Goal: Information Seeking & Learning: Find contact information

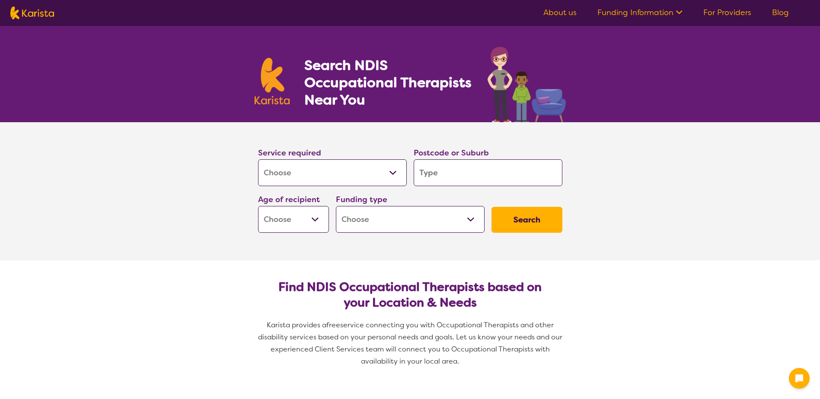
select select "[MEDICAL_DATA]"
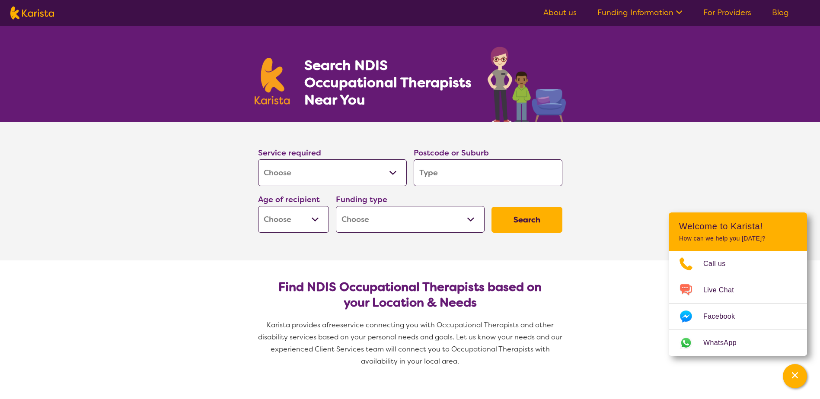
click at [452, 173] on input "search" at bounding box center [488, 173] width 149 height 27
type input "3"
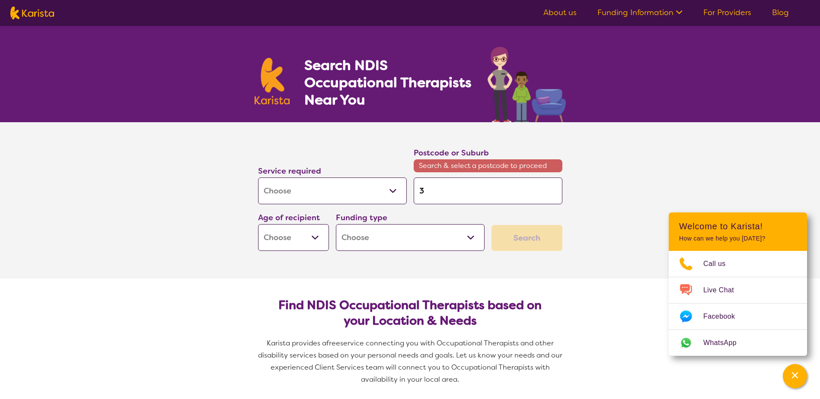
type input "35"
type input "355"
type input "3556"
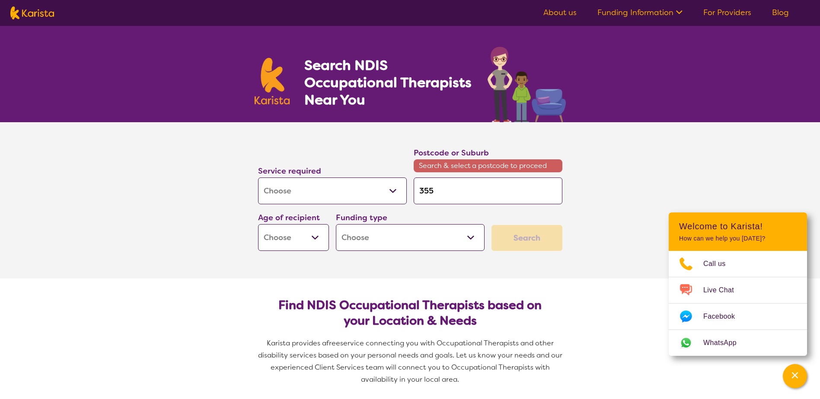
type input "3556"
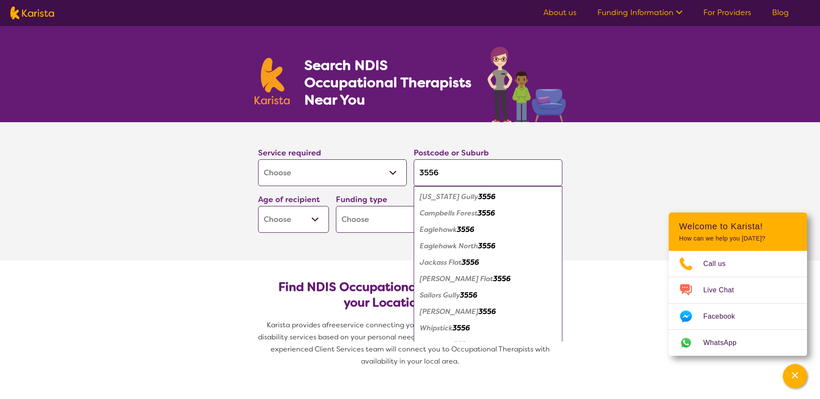
type input "355"
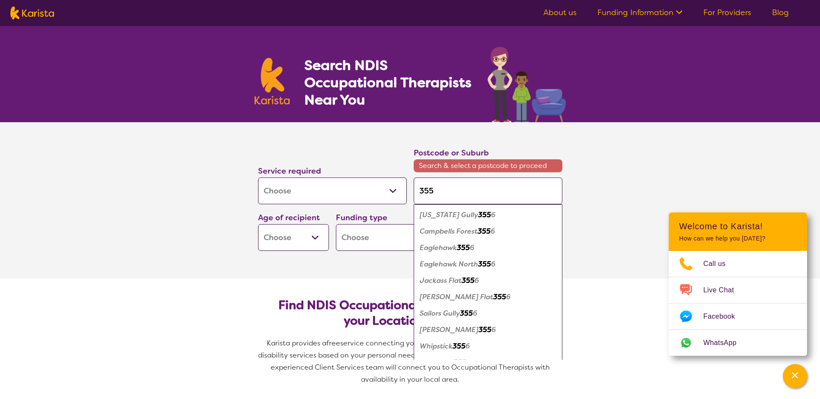
type input "3550"
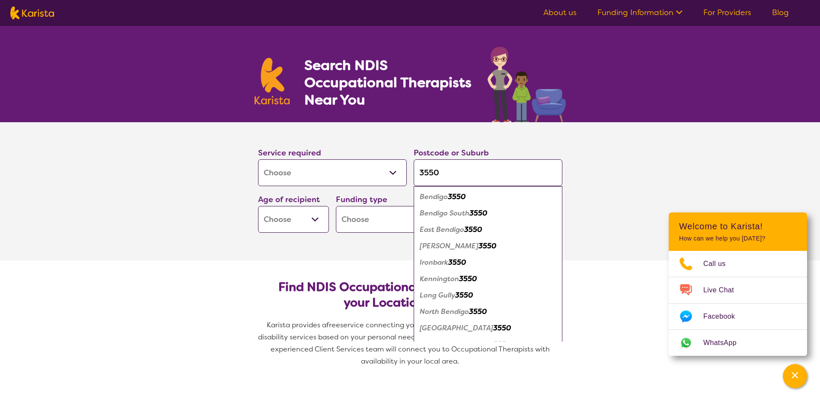
type input "3550"
click at [450, 198] on em "3550" at bounding box center [457, 196] width 18 height 9
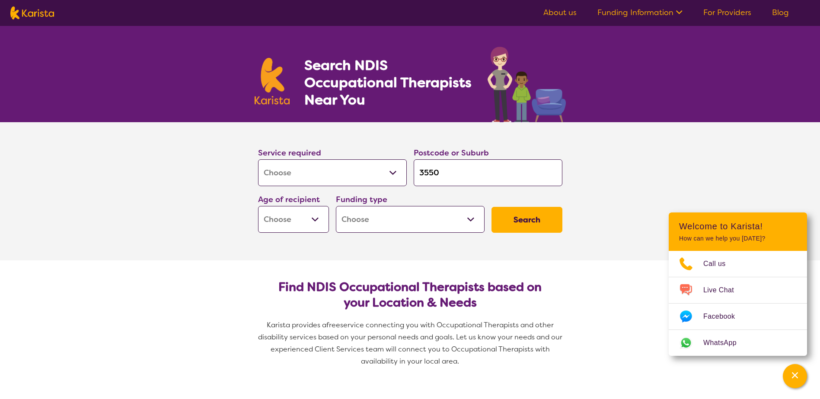
click at [526, 226] on button "Search" at bounding box center [527, 220] width 71 height 26
click at [312, 220] on select "Early Childhood - 0 to 9 Child - 10 to 11 Adolescent - 12 to 17 Adult - 18 to 6…" at bounding box center [293, 219] width 71 height 27
select select "AD"
click at [258, 206] on select "Early Childhood - 0 to 9 Child - 10 to 11 Adolescent - 12 to 17 Adult - 18 to 6…" at bounding box center [293, 219] width 71 height 27
select select "AD"
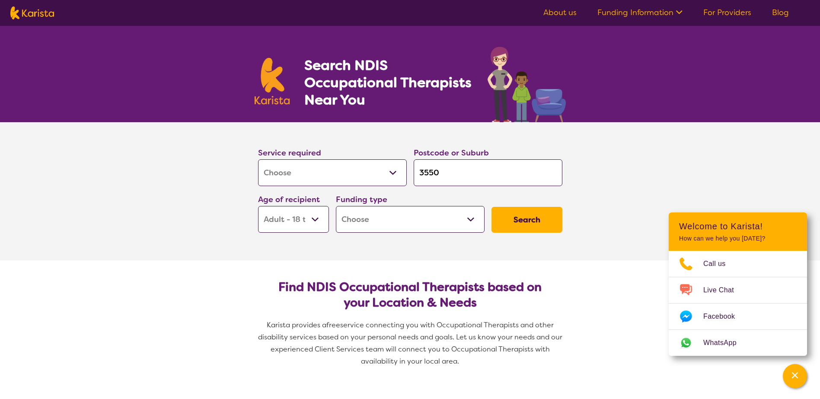
click at [475, 220] on select "Home Care Package (HCP) National Disability Insurance Scheme (NDIS) I don't know" at bounding box center [410, 219] width 149 height 27
select select "HCP"
click at [336, 206] on select "Home Care Package (HCP) National Disability Insurance Scheme (NDIS) I don't know" at bounding box center [410, 219] width 149 height 27
select select "HCP"
click at [529, 215] on button "Search" at bounding box center [527, 220] width 71 height 26
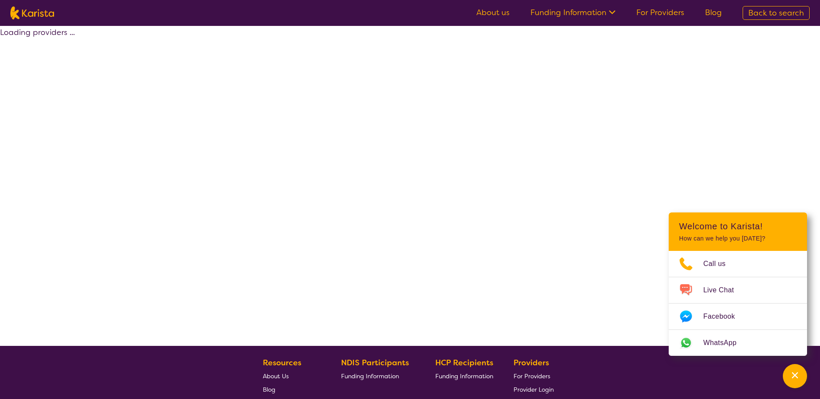
select select "HCP"
select select "[MEDICAL_DATA]"
select select "AD"
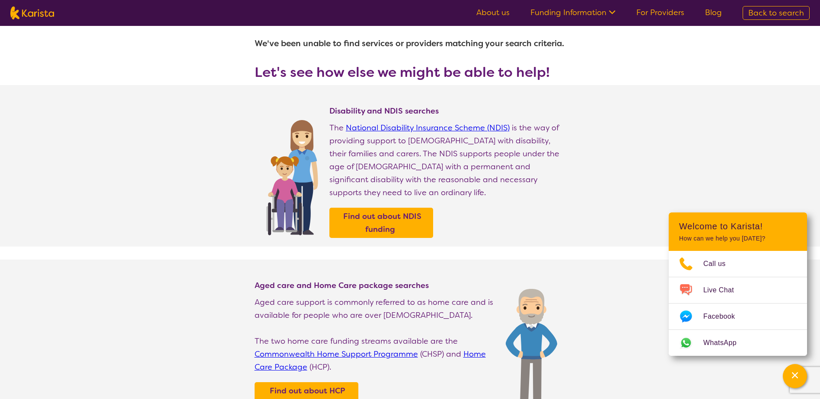
scroll to position [13, 0]
